Goal: Task Accomplishment & Management: Use online tool/utility

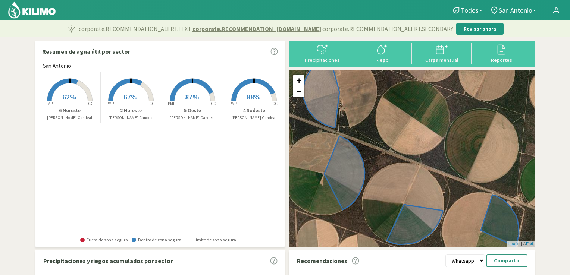
click at [69, 95] on span "62%" at bounding box center [69, 96] width 14 height 9
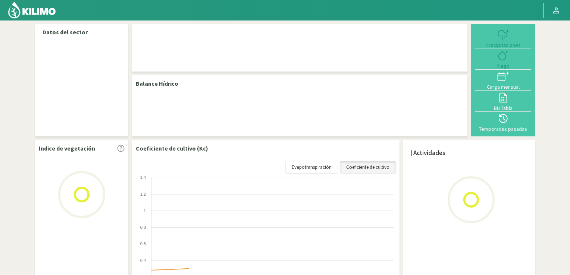
select select "3: Object"
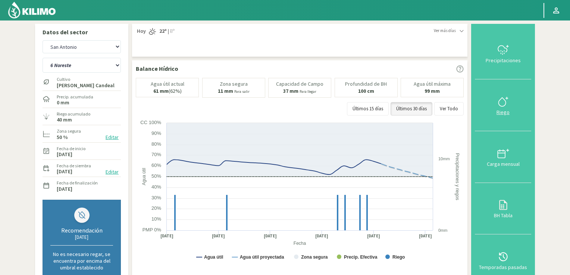
click at [503, 101] on icon at bounding box center [503, 102] width 12 height 12
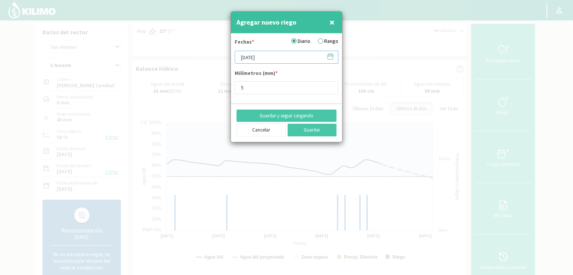
click at [296, 54] on input "[DATE]" at bounding box center [287, 57] width 104 height 13
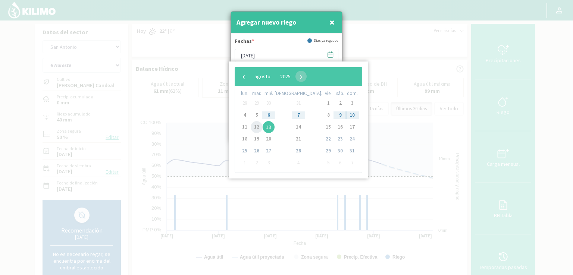
click at [260, 126] on span "12" at bounding box center [257, 127] width 12 height 12
type input "[DATE]"
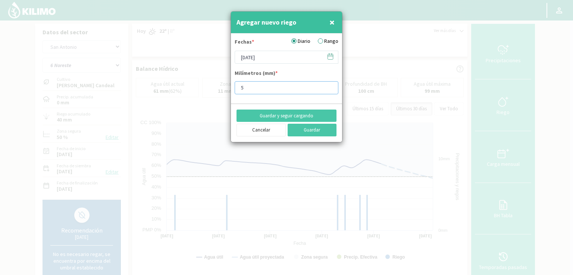
click at [252, 88] on input "5" at bounding box center [287, 87] width 104 height 13
type input "10"
click at [309, 131] on button "Guardar" at bounding box center [312, 130] width 49 height 13
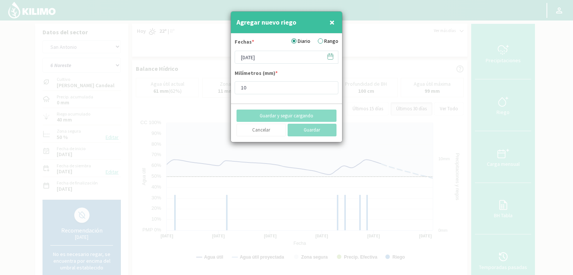
type input "[DATE]"
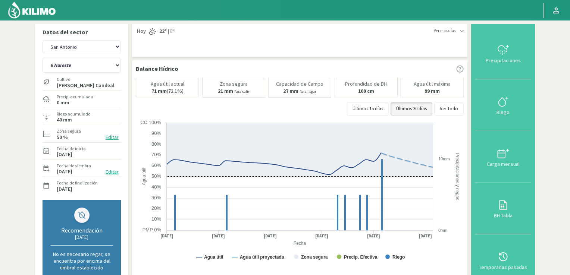
click at [570, 166] on section "Datos del sector [GEOGRAPHIC_DATA][PERSON_NAME] 2 Noreste 4 Sudeste 5 Oeste 6 N…" at bounding box center [285, 263] width 570 height 485
click at [117, 65] on select "2 Noreste 4 Sudeste 5 Oeste 6 Noreste" at bounding box center [82, 65] width 78 height 15
select select "0: Object"
click at [43, 58] on select "2 Noreste 4 Sudeste 5 Oeste 6 Noreste" at bounding box center [82, 65] width 78 height 15
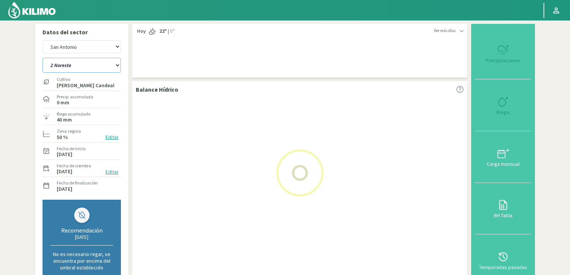
select select "2: Object"
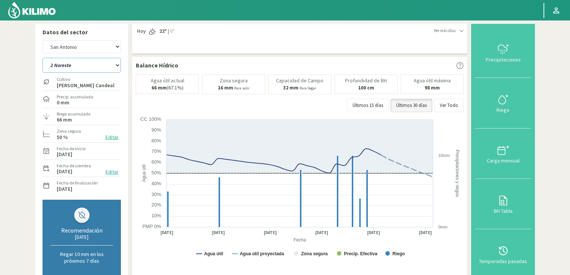
click at [119, 67] on select "2 Noreste 4 Sudeste 5 Oeste 6 Noreste" at bounding box center [82, 65] width 78 height 15
select select "6: Object"
click at [43, 58] on select "2 Noreste 4 Sudeste 5 Oeste 6 Noreste" at bounding box center [82, 65] width 78 height 15
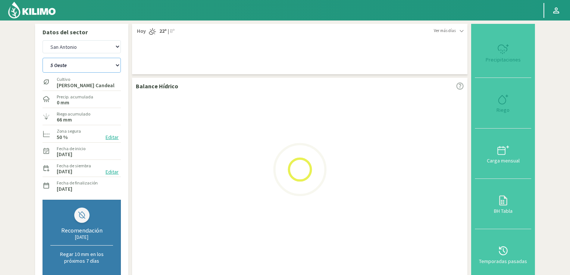
select select "4: Object"
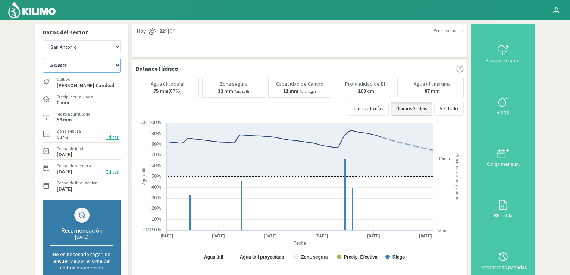
click at [118, 66] on select "2 Noreste 4 Sudeste 5 Oeste 6 Noreste" at bounding box center [82, 65] width 78 height 15
select select "9: Object"
click at [43, 58] on select "2 Noreste 4 Sudeste 5 Oeste 6 Noreste" at bounding box center [82, 65] width 78 height 15
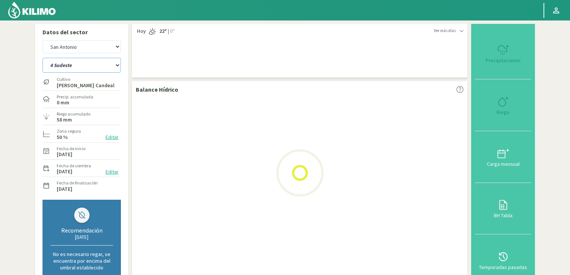
select select "6: Object"
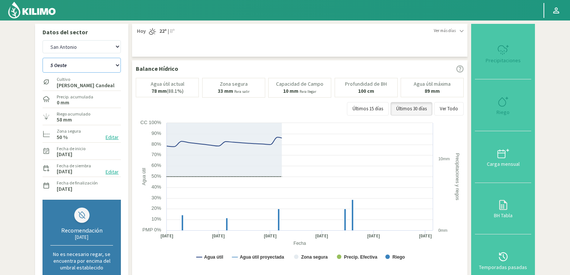
select select "13: Object"
